Goal: Check status: Check status

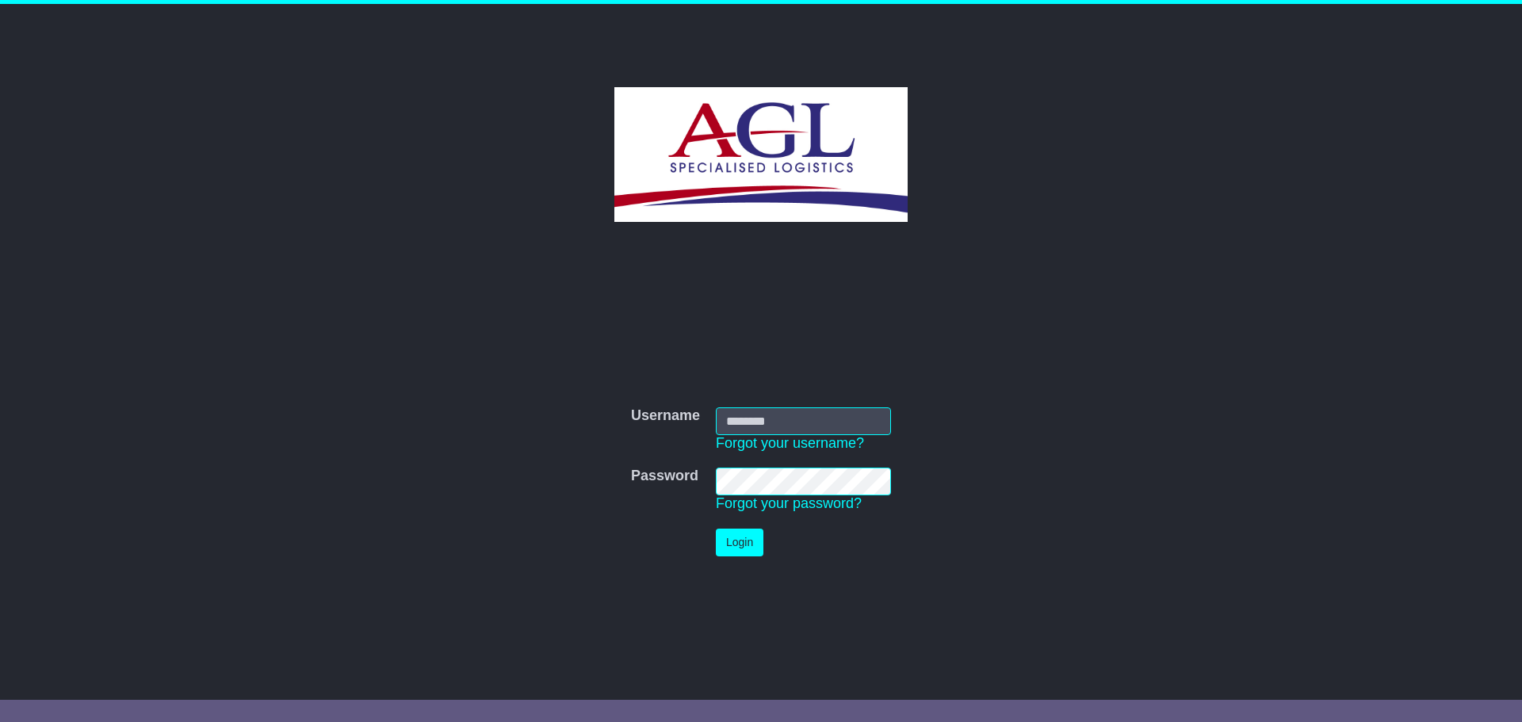
type input "***"
click at [739, 536] on button "Login" at bounding box center [740, 543] width 48 height 28
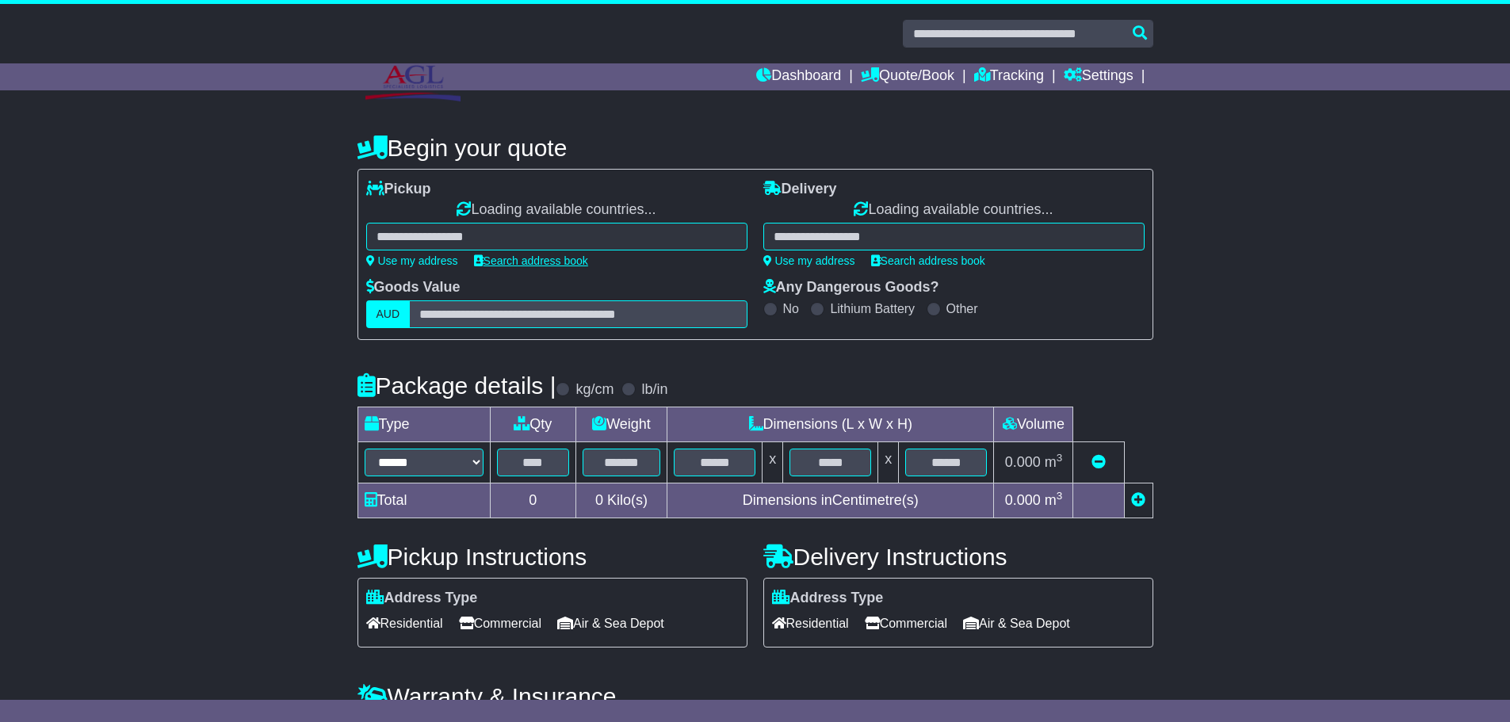
select select "**"
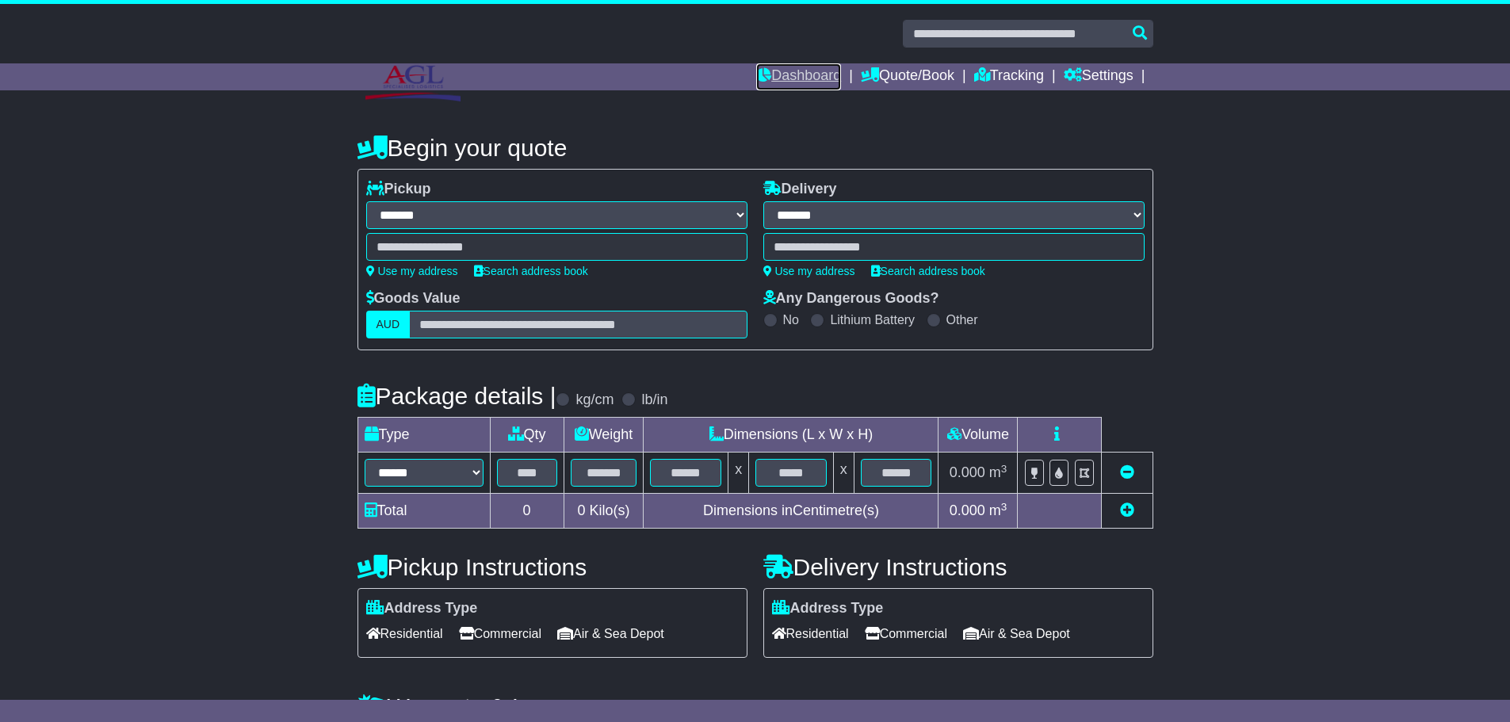
click at [803, 83] on link "Dashboard" at bounding box center [798, 76] width 85 height 27
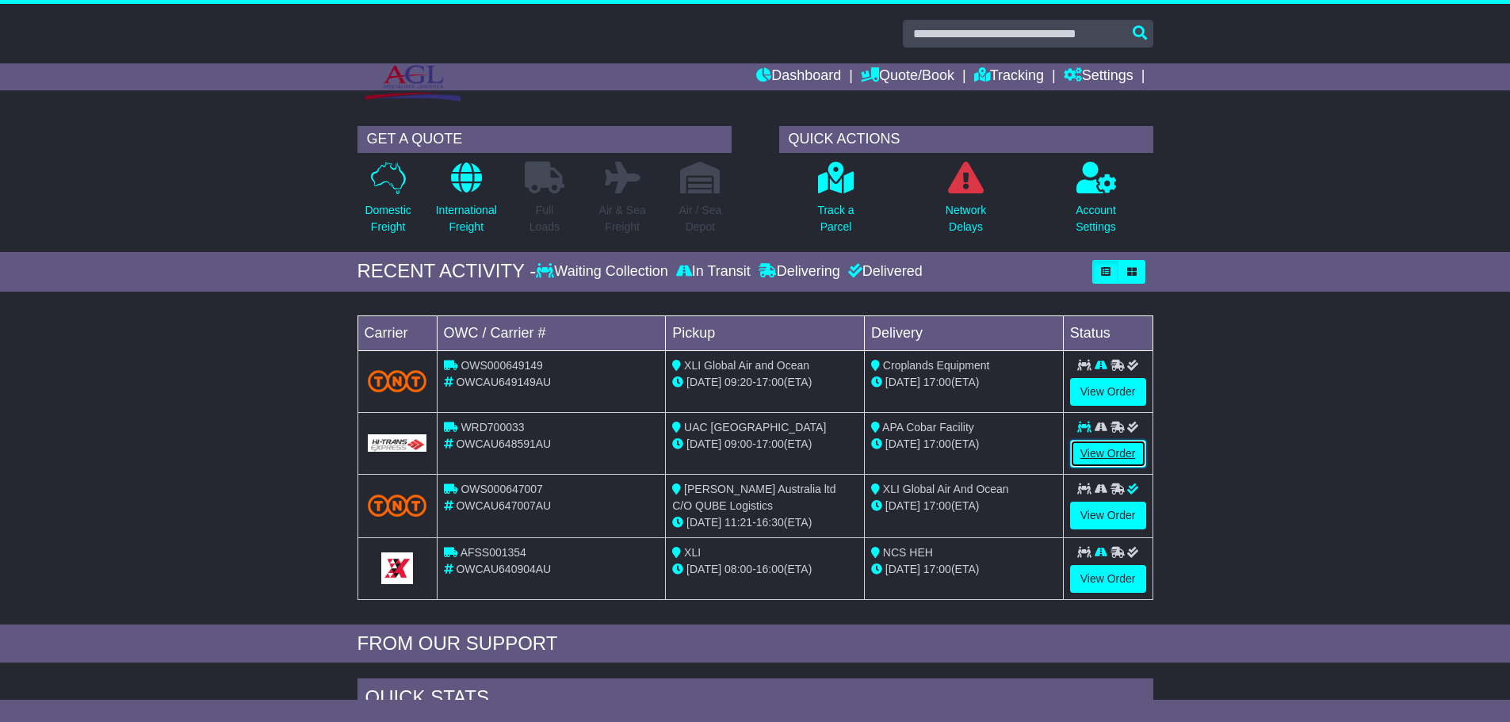
click at [1085, 452] on link "View Order" at bounding box center [1108, 454] width 76 height 28
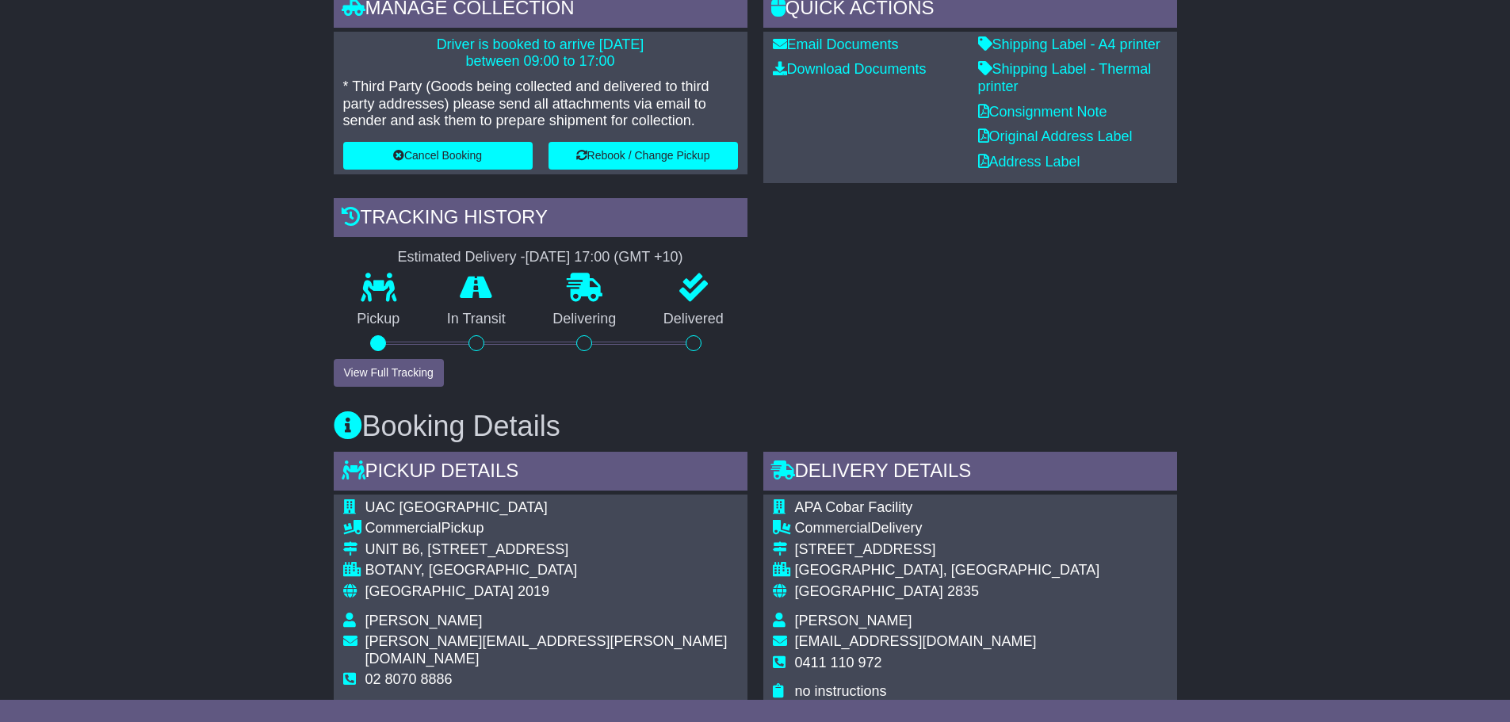
scroll to position [476, 0]
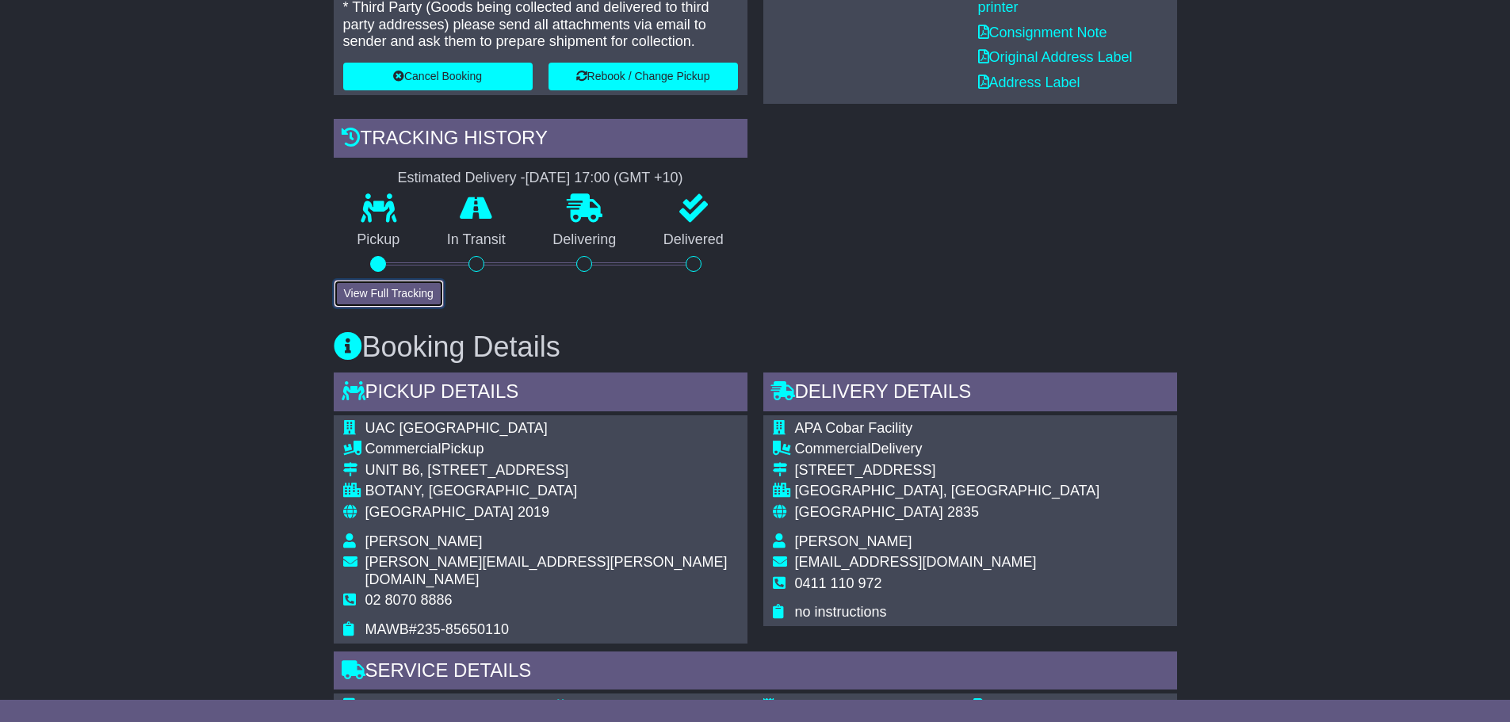
click at [373, 290] on button "View Full Tracking" at bounding box center [389, 294] width 110 height 28
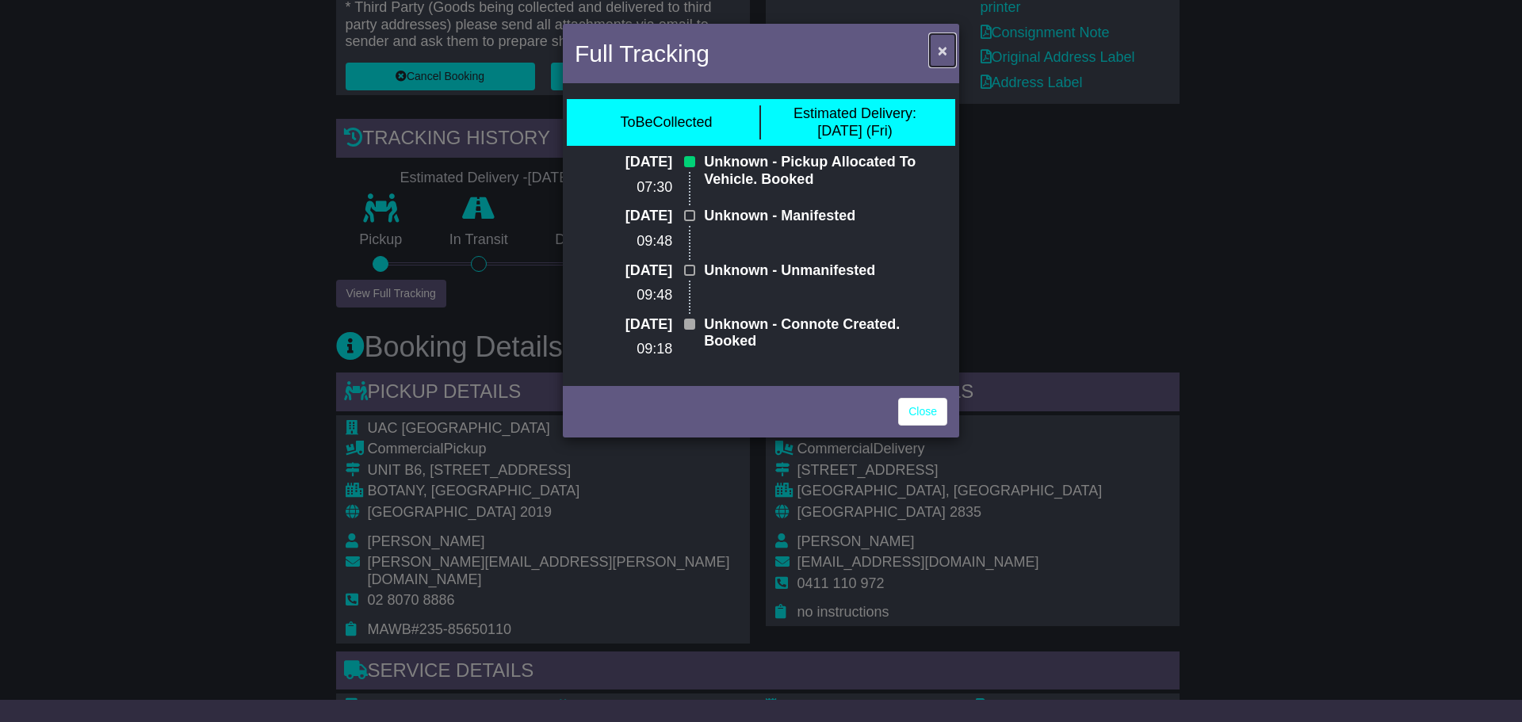
click at [938, 59] on span "×" at bounding box center [943, 50] width 10 height 18
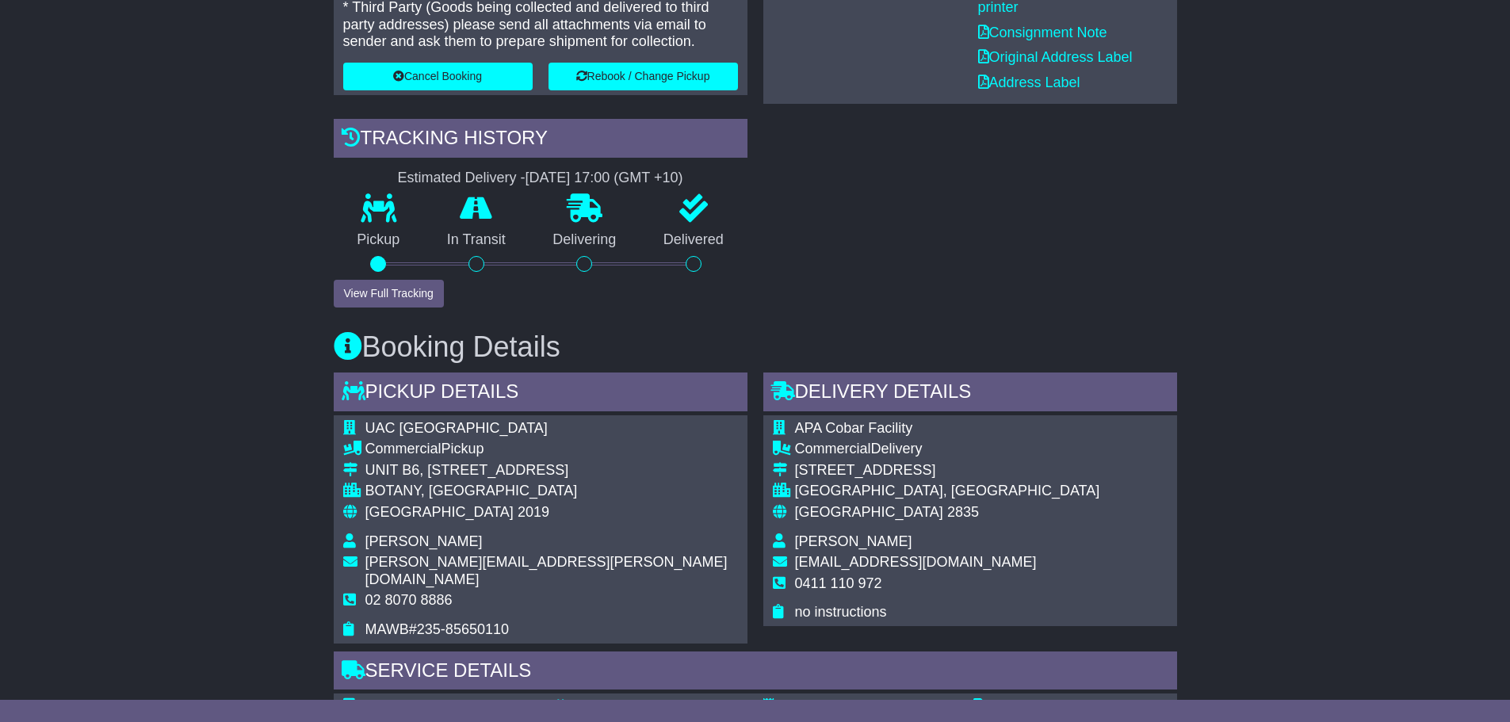
click at [1230, 226] on div "Email Download Tracking Pricing Insurance" at bounding box center [755, 618] width 1510 height 1631
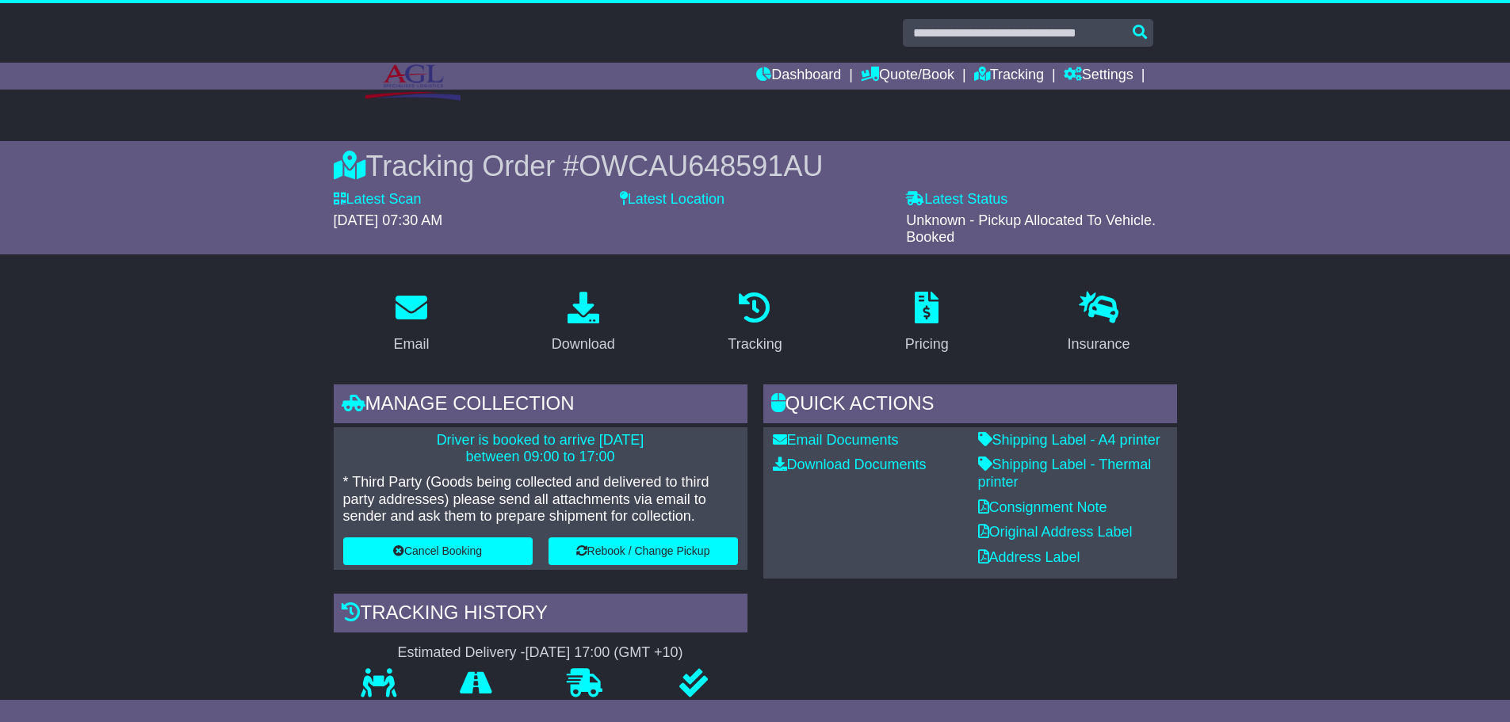
scroll to position [0, 0]
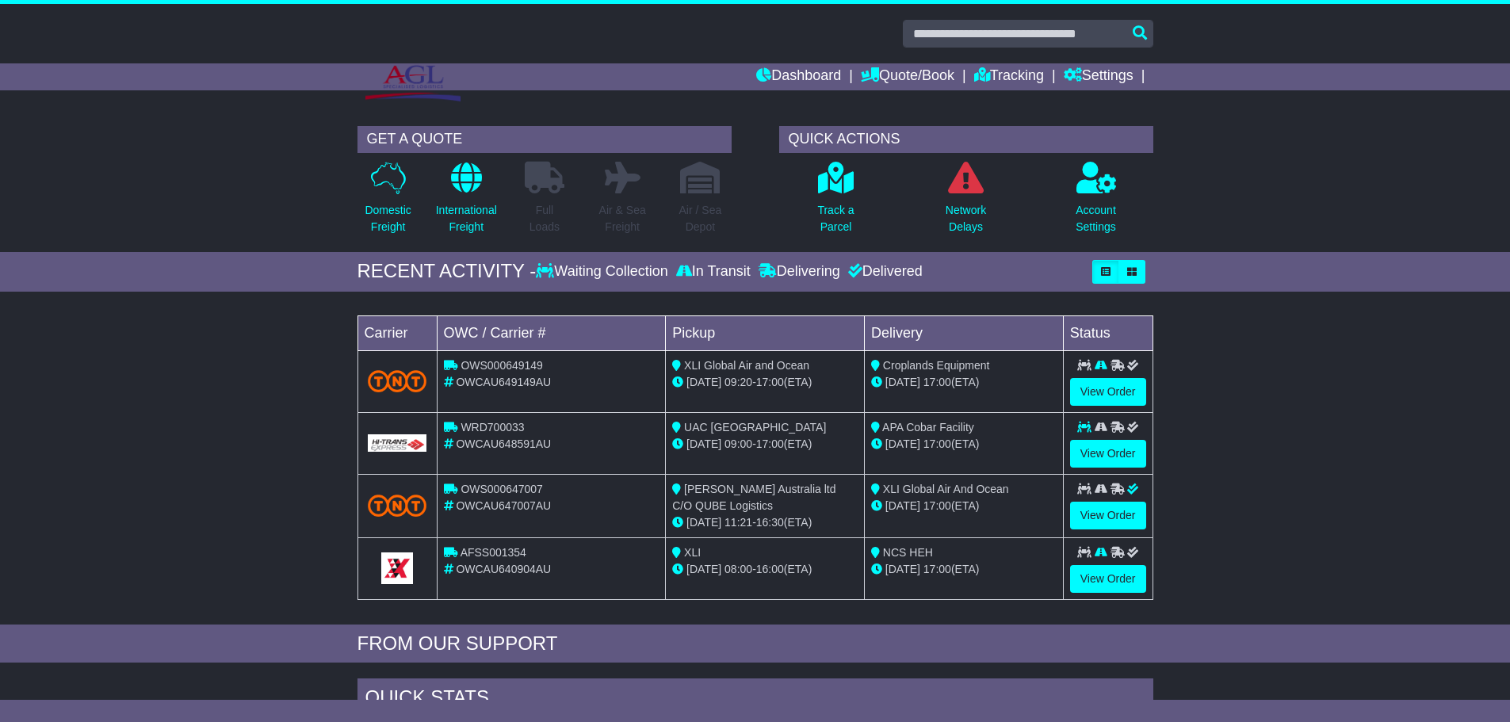
click at [237, 378] on div "Loading... No bookings found Carrier OWC / Carrier # Pickup Delivery Status OWS…" at bounding box center [755, 462] width 1510 height 325
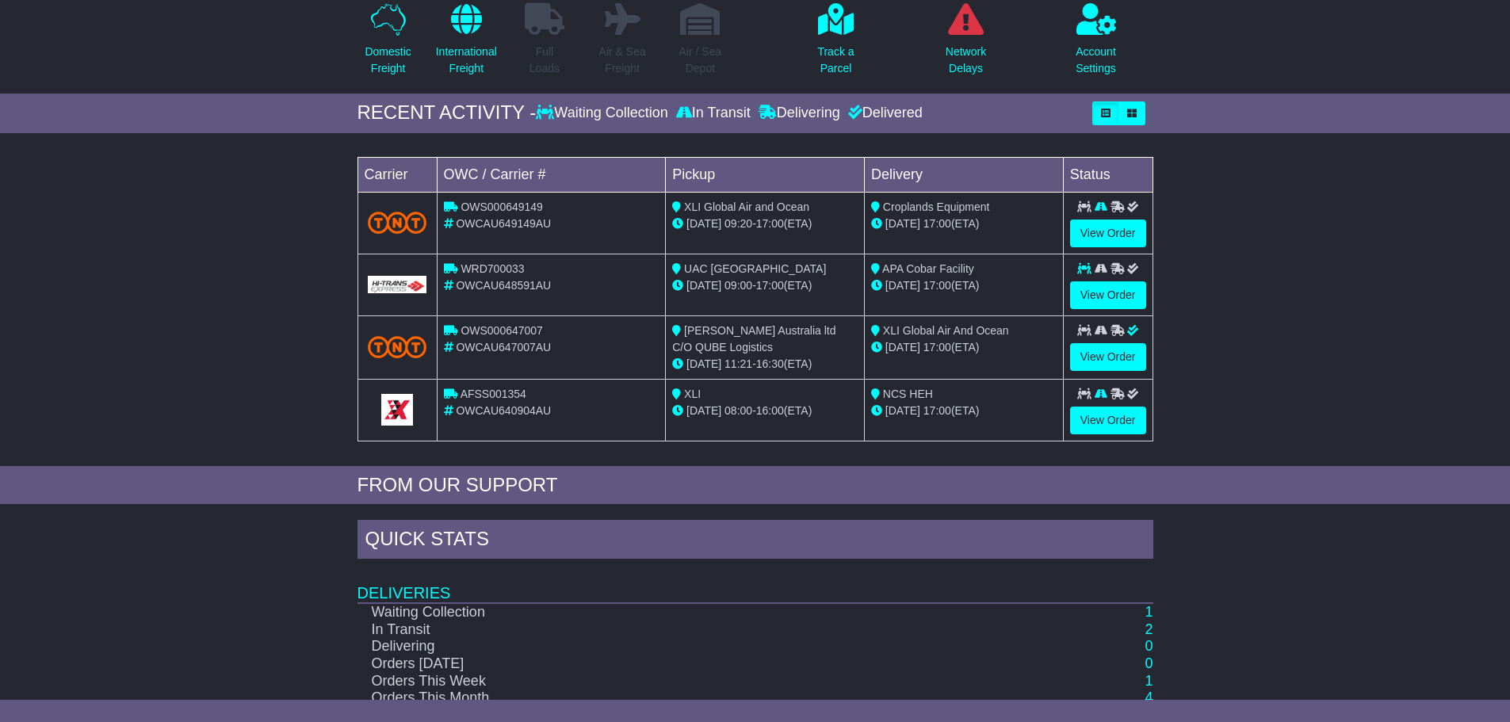
scroll to position [79, 0]
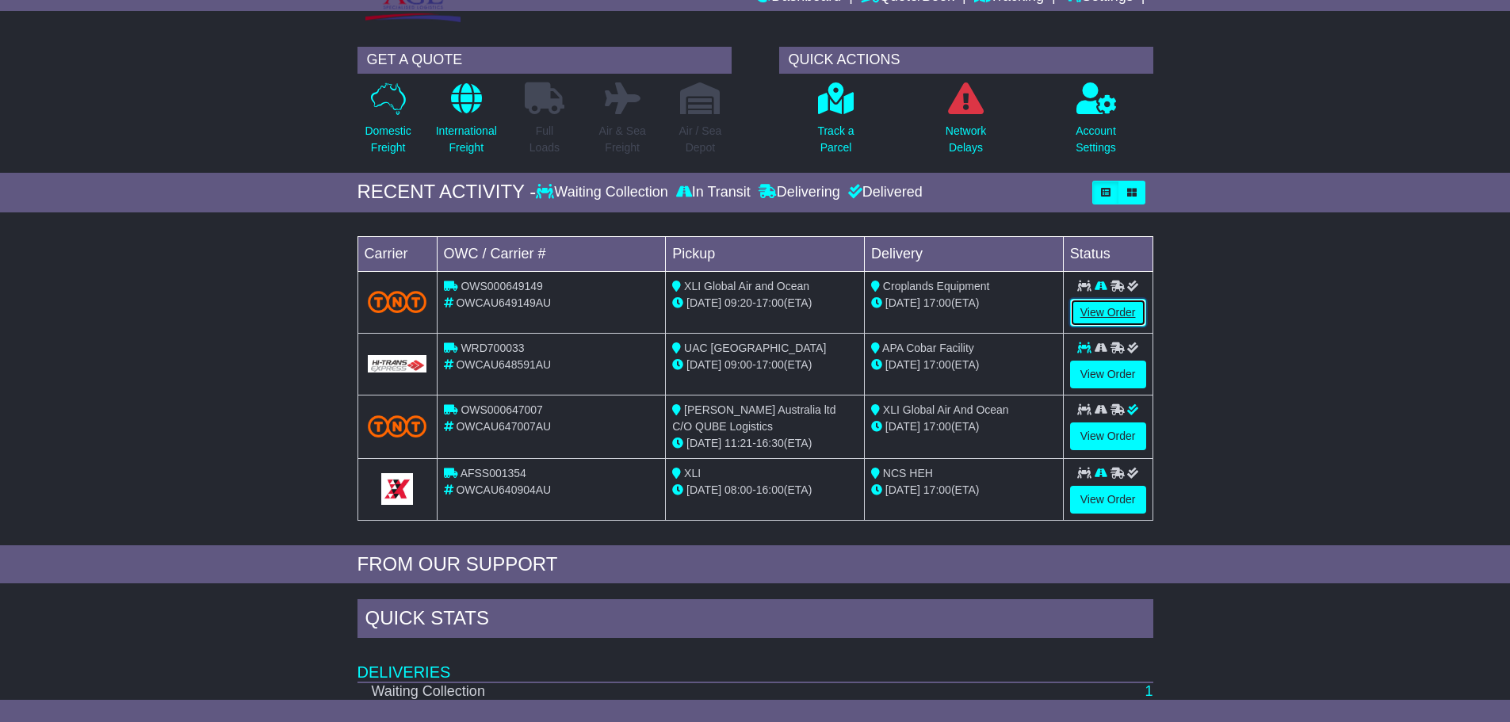
click at [1090, 312] on link "View Order" at bounding box center [1108, 313] width 76 height 28
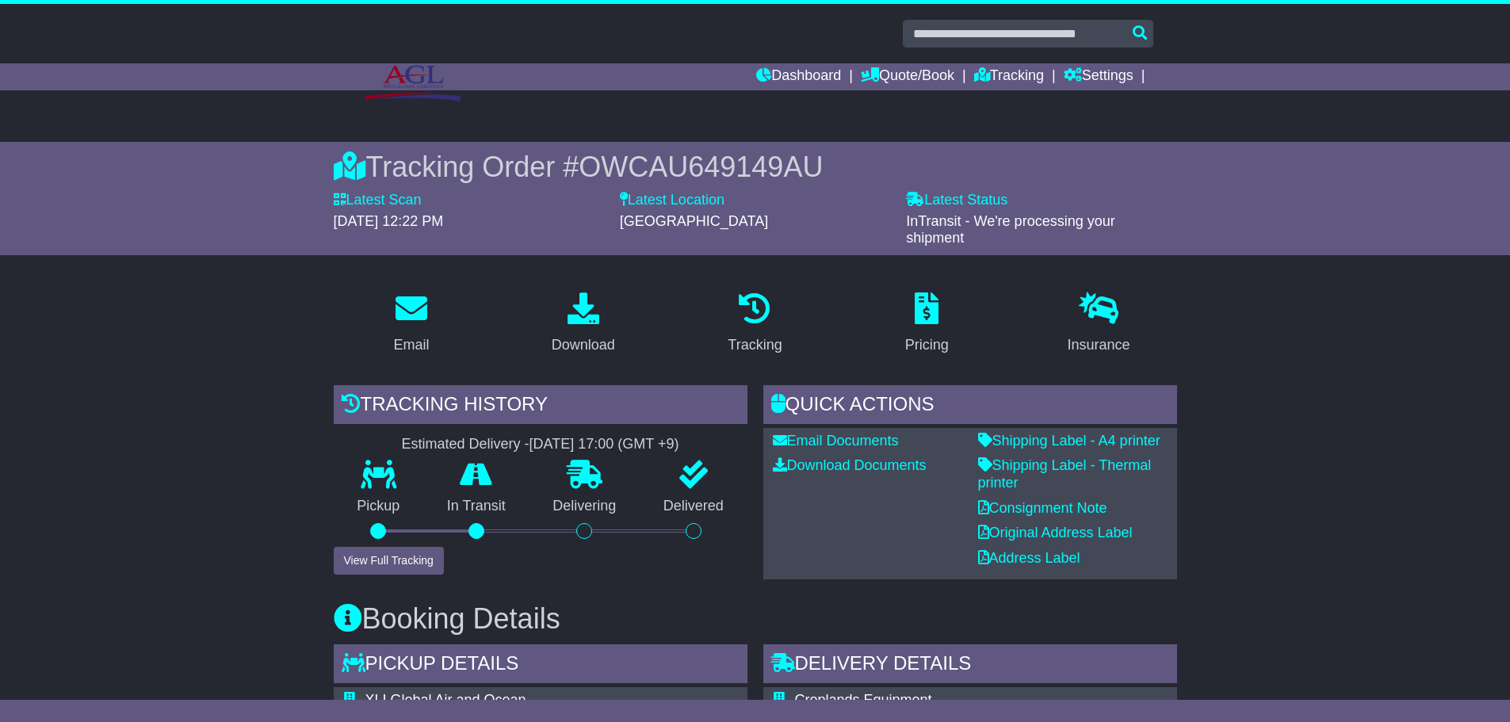
scroll to position [79, 0]
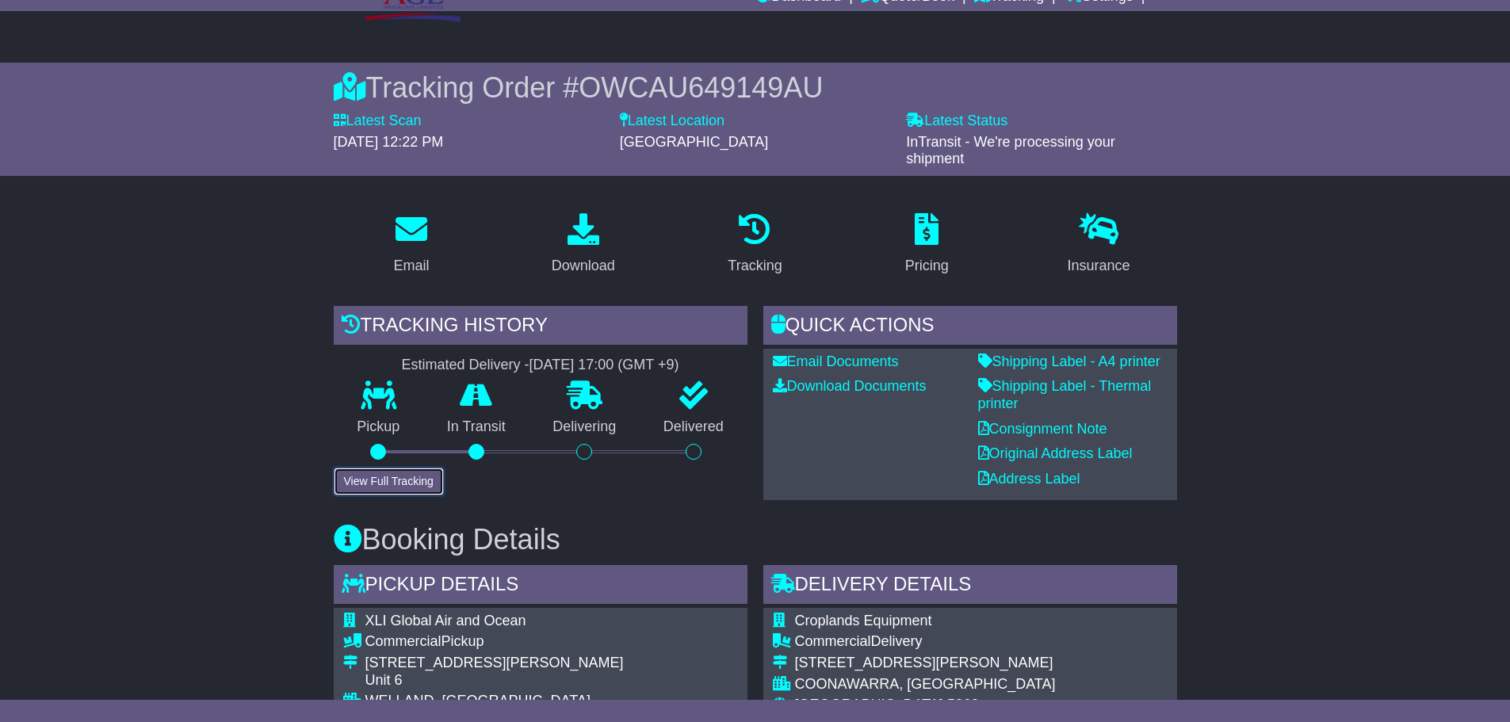
click at [369, 488] on button "View Full Tracking" at bounding box center [389, 482] width 110 height 28
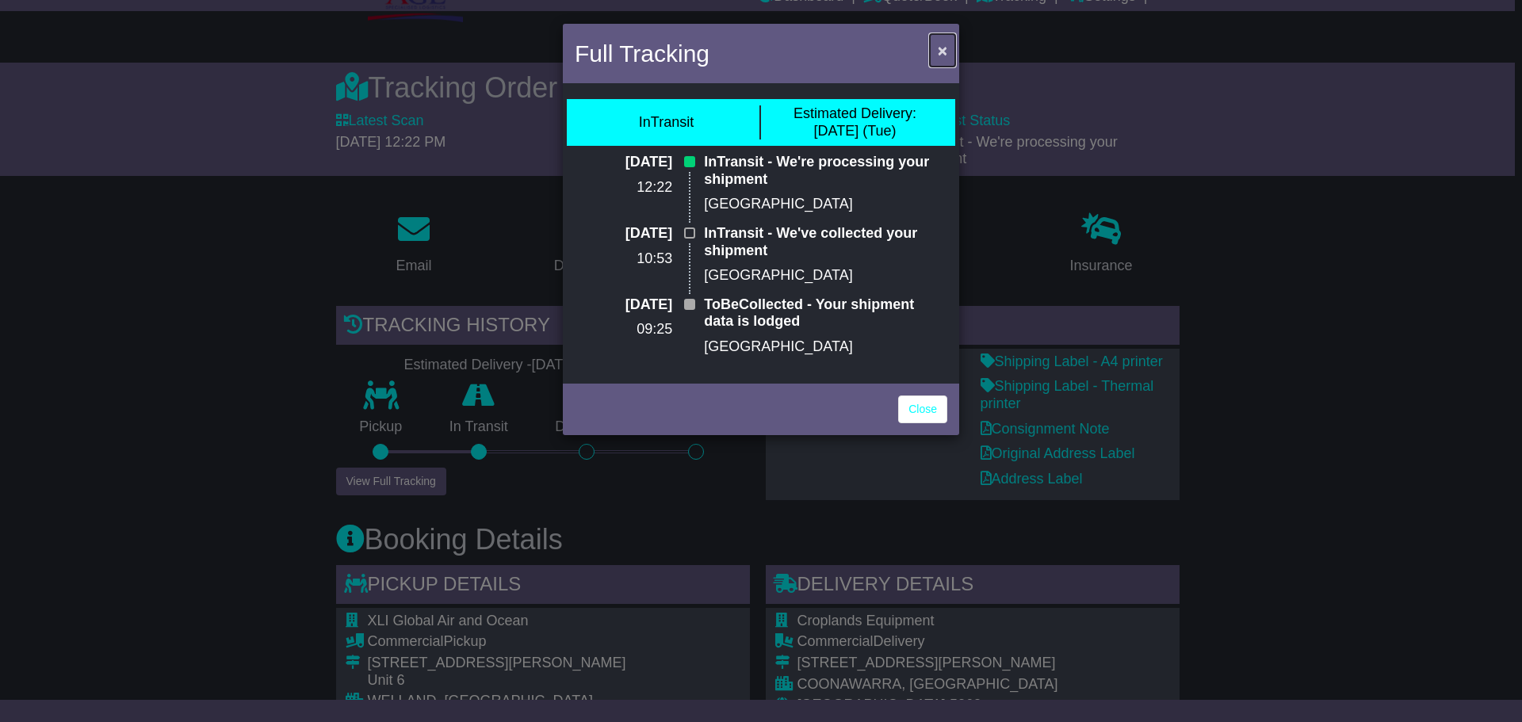
click at [941, 51] on span "×" at bounding box center [943, 50] width 10 height 18
